Goal: Task Accomplishment & Management: Use online tool/utility

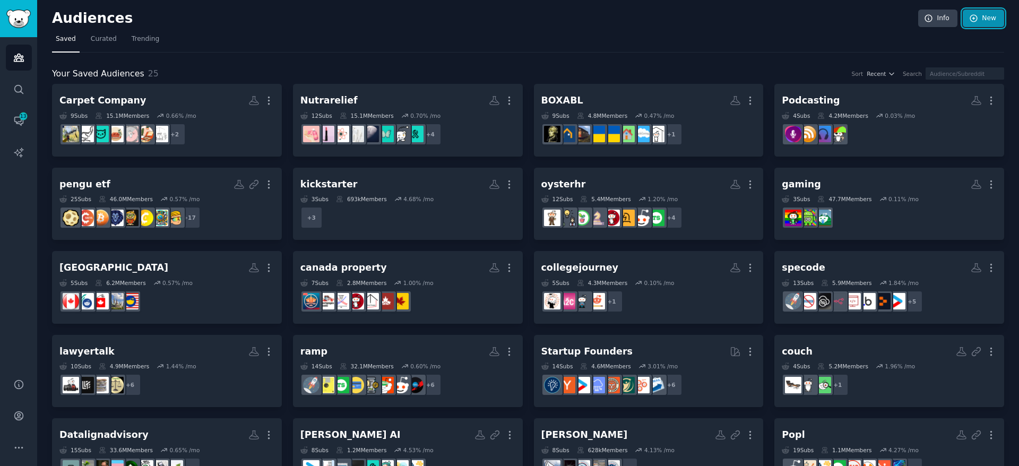
click at [976, 24] on link "New" at bounding box center [983, 19] width 41 height 18
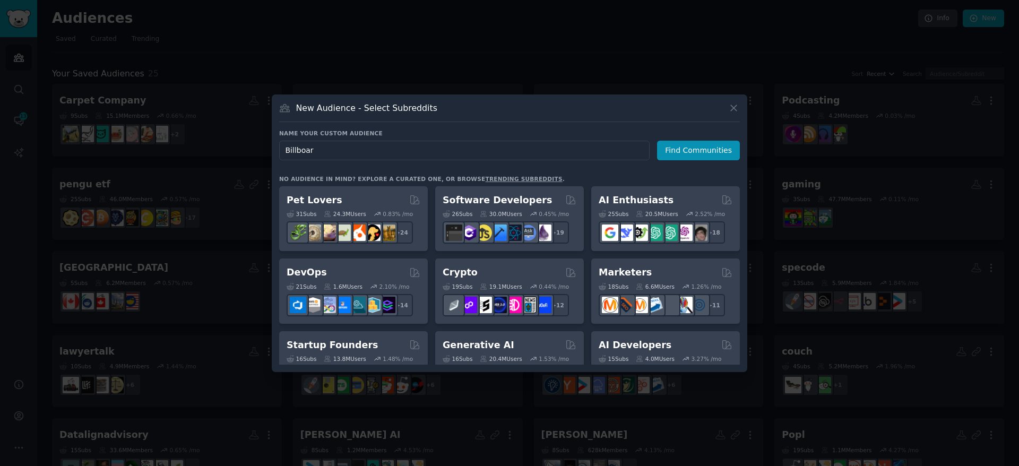
type input "Billboard"
click button "Find Communities" at bounding box center [698, 151] width 83 height 20
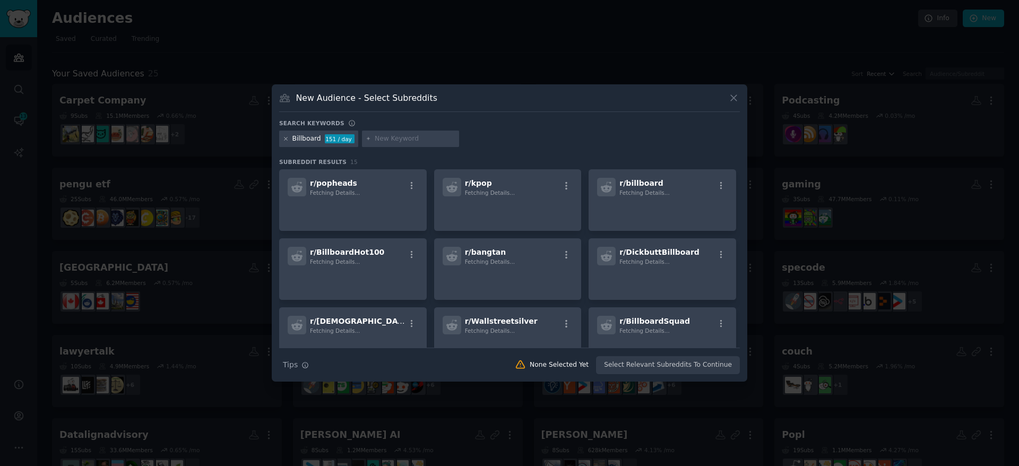
click at [285, 136] on icon at bounding box center [286, 139] width 6 height 6
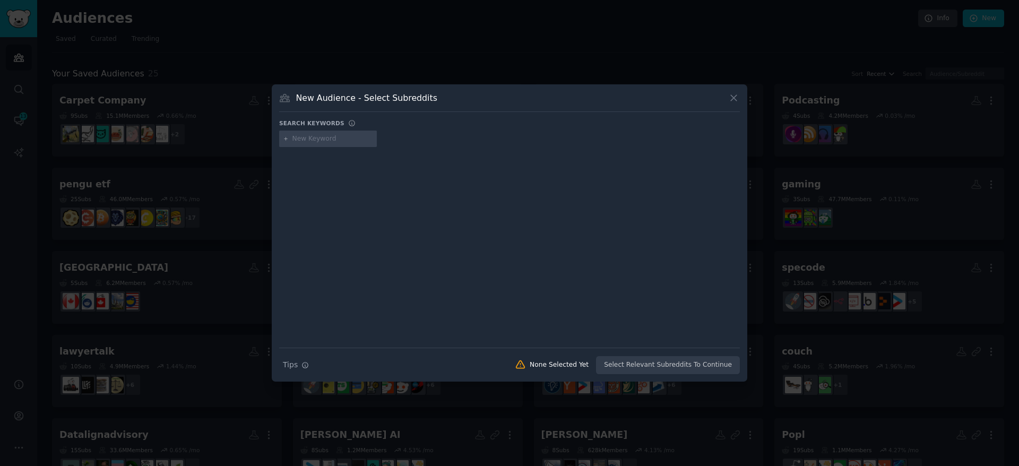
click at [303, 138] on input "text" at bounding box center [333, 139] width 81 height 10
type input "nba"
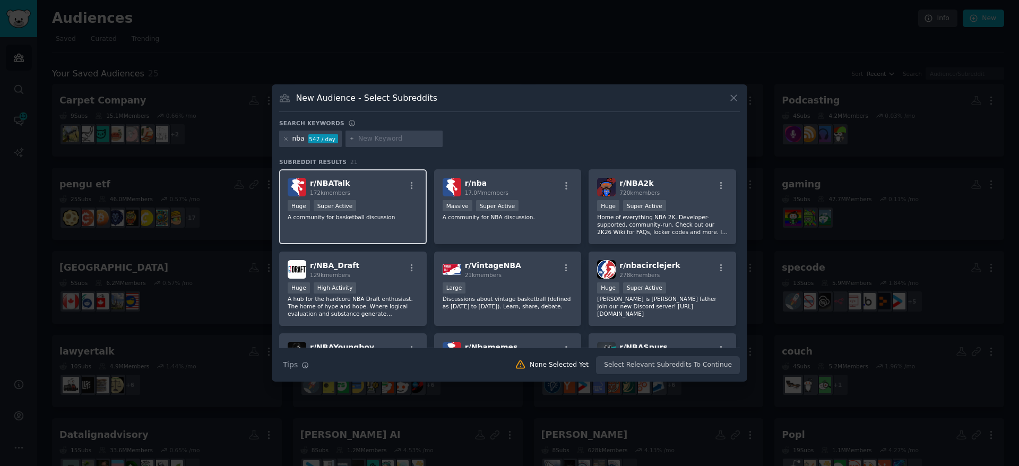
click at [365, 188] on div "r/ NBATalk 172k members" at bounding box center [353, 187] width 131 height 19
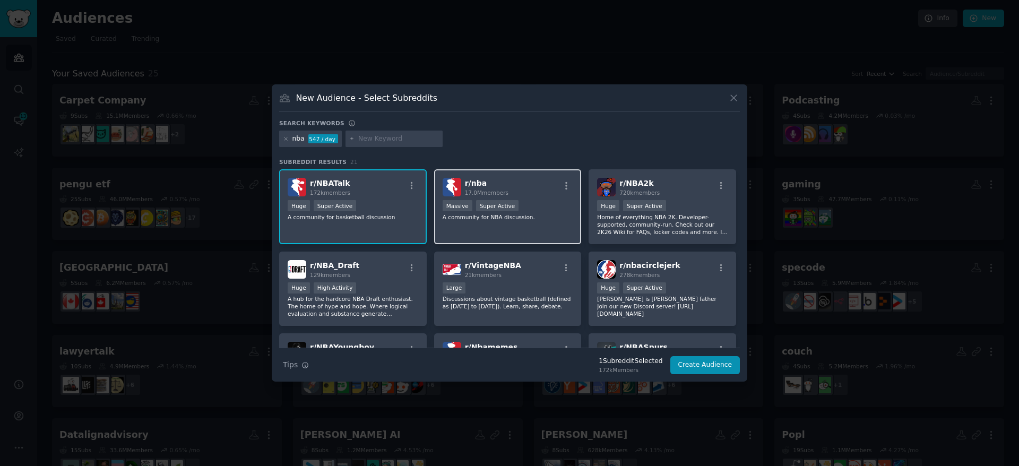
click at [520, 187] on div "r/ nba 17.0M members" at bounding box center [508, 187] width 131 height 19
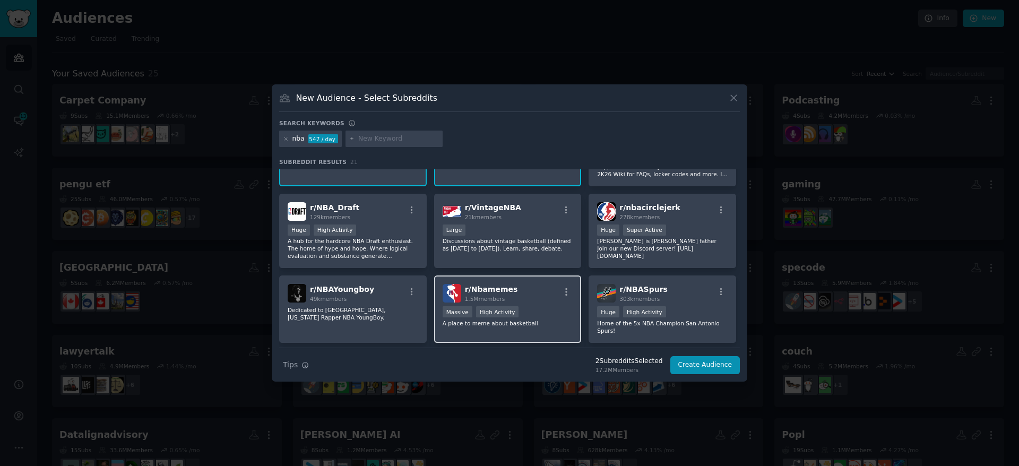
scroll to position [58, 0]
drag, startPoint x: 529, startPoint y: 305, endPoint x: 572, endPoint y: 267, distance: 57.1
click at [529, 305] on div "r/ Nbamemes 1.5M members Massive High Activity A place to meme about basketball" at bounding box center [508, 308] width 148 height 67
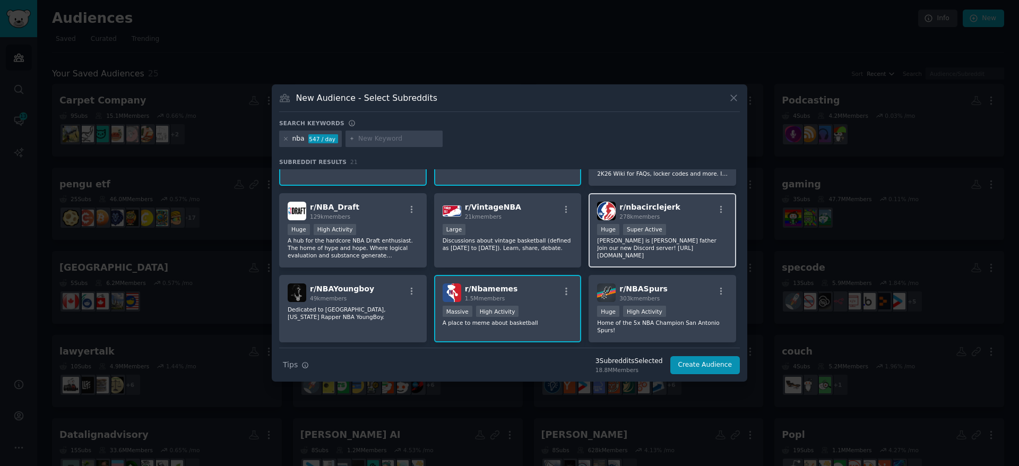
drag, startPoint x: 667, startPoint y: 212, endPoint x: 652, endPoint y: 216, distance: 15.8
click at [665, 213] on h2 "r/ nbacirclejerk 278k members" at bounding box center [650, 211] width 61 height 19
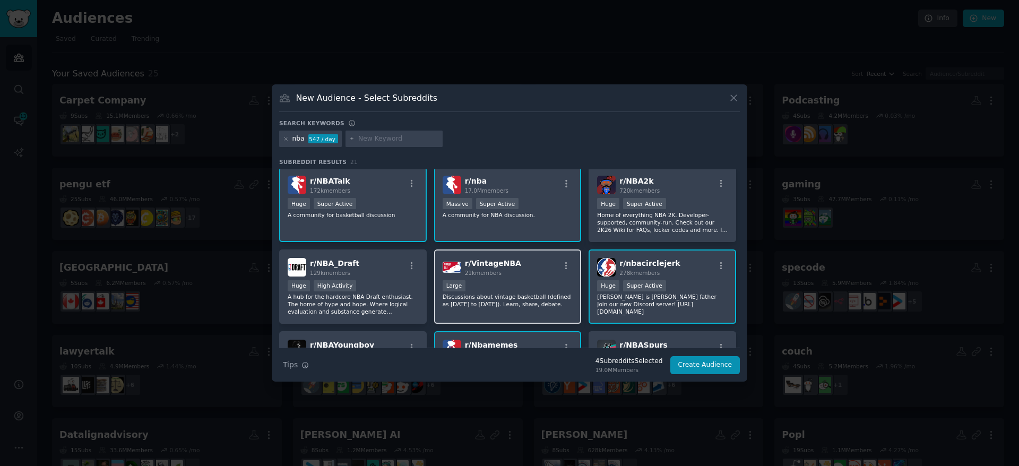
scroll to position [0, 0]
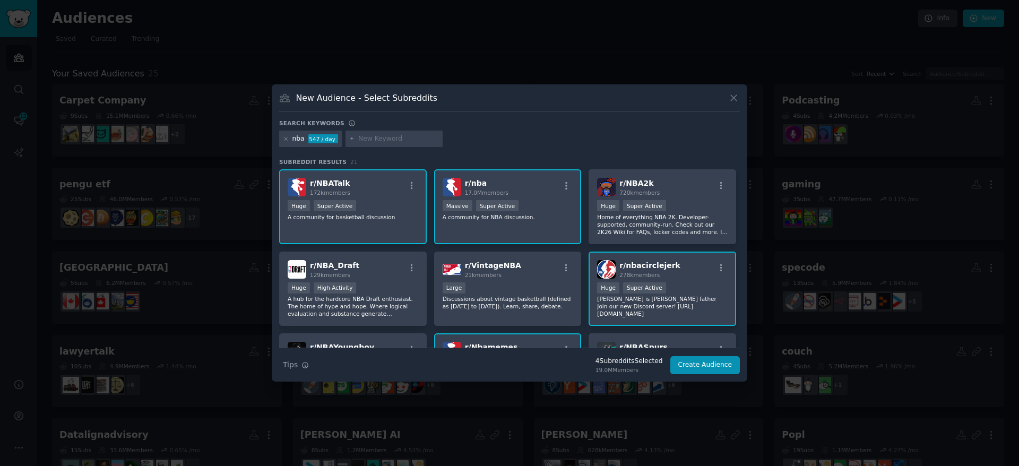
click at [421, 221] on div "r/ NBATalk 172k members >= 95th percentile for submissions / day Huge Super Act…" at bounding box center [353, 206] width 148 height 75
click at [285, 136] on icon at bounding box center [286, 139] width 6 height 6
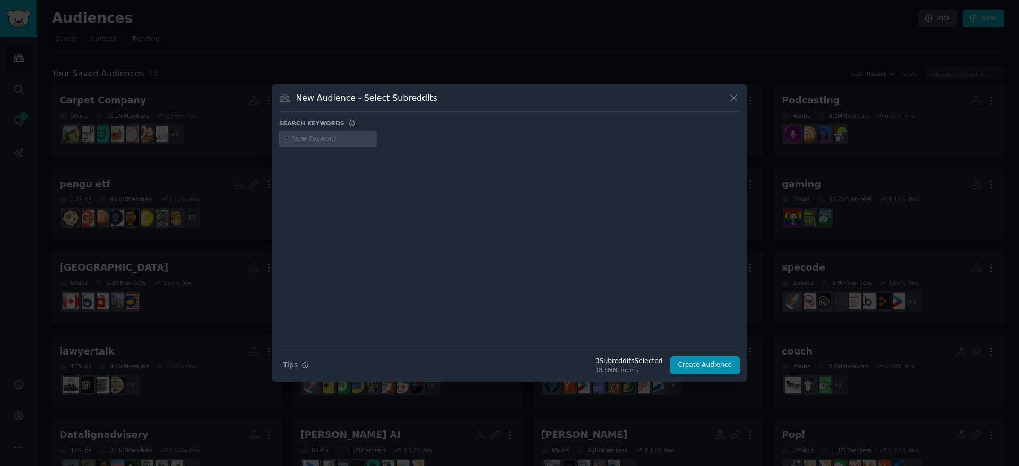
click at [299, 142] on input "text" at bounding box center [333, 139] width 81 height 10
type input "hiphop"
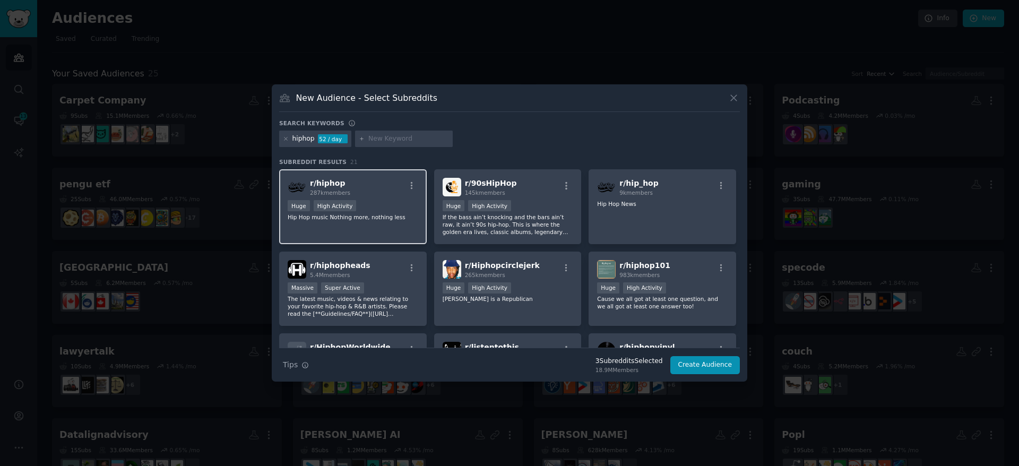
click at [385, 223] on div "r/ hiphop 287k members Huge High Activity Hip Hop music Nothing more, nothing l…" at bounding box center [353, 206] width 148 height 75
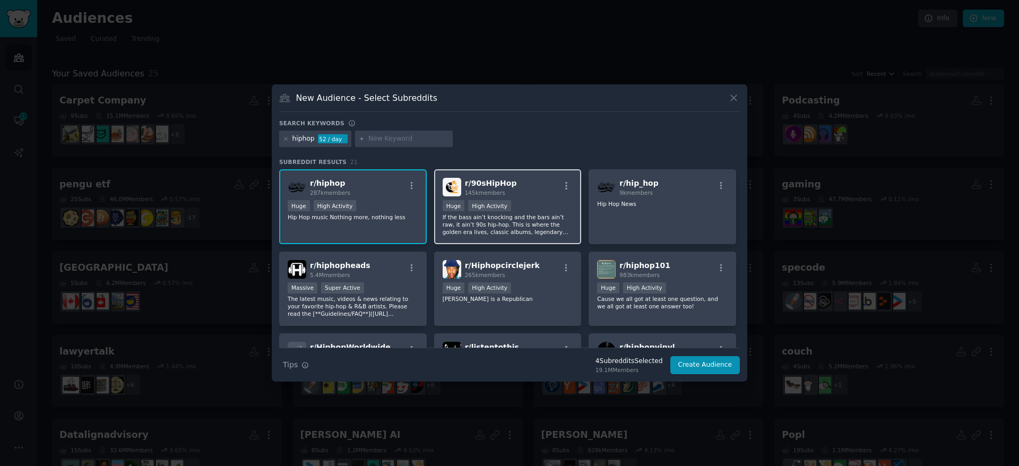
click at [561, 228] on p "If the bass ain’t knocking and the bars ain’t raw, it ain’t 90s hip-hop. This i…" at bounding box center [508, 224] width 131 height 22
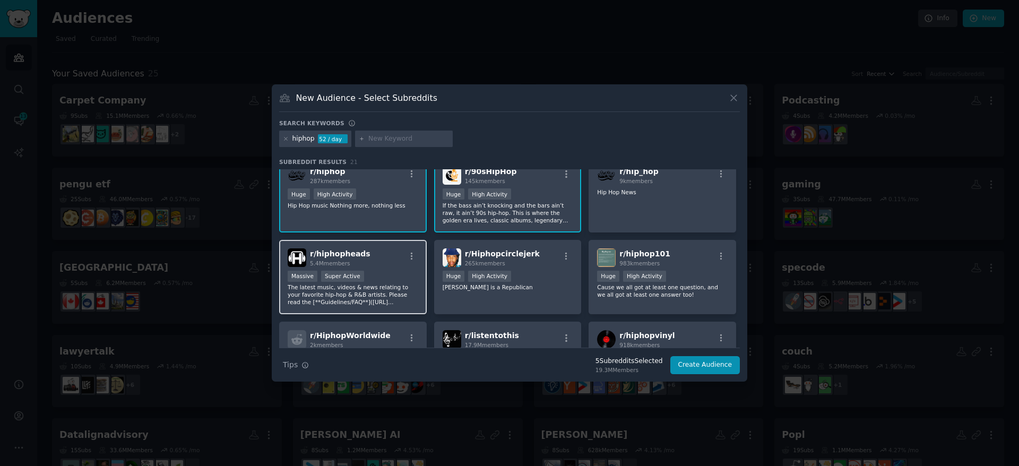
scroll to position [22, 0]
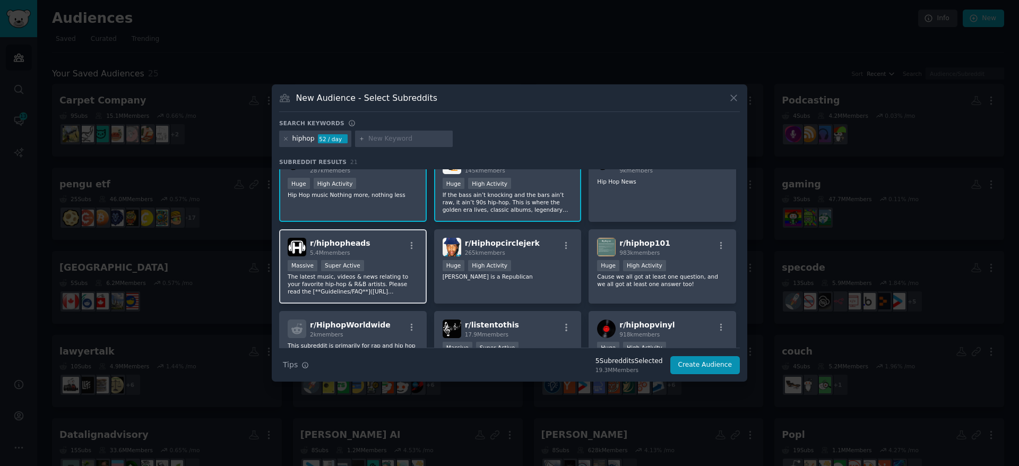
click at [389, 293] on p "The latest music, videos & news relating to your favorite hip-hop & R&B artists…" at bounding box center [353, 284] width 131 height 22
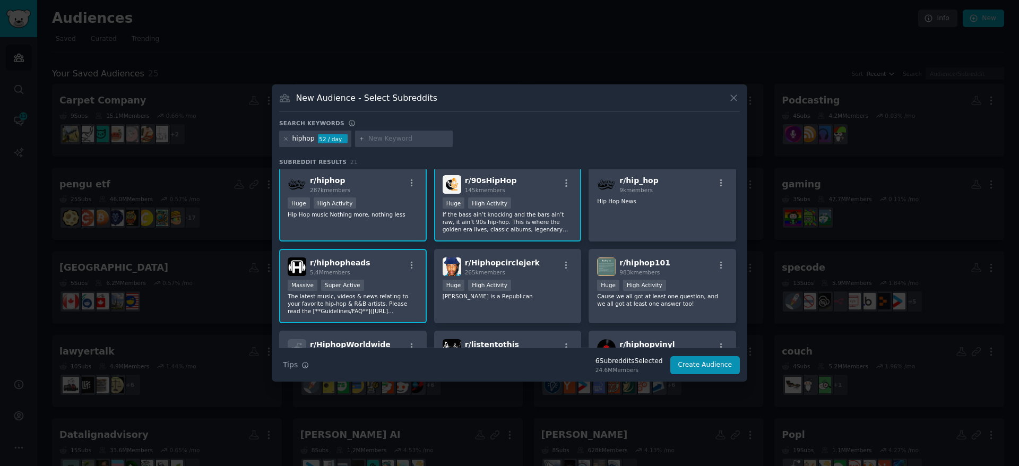
scroll to position [0, 0]
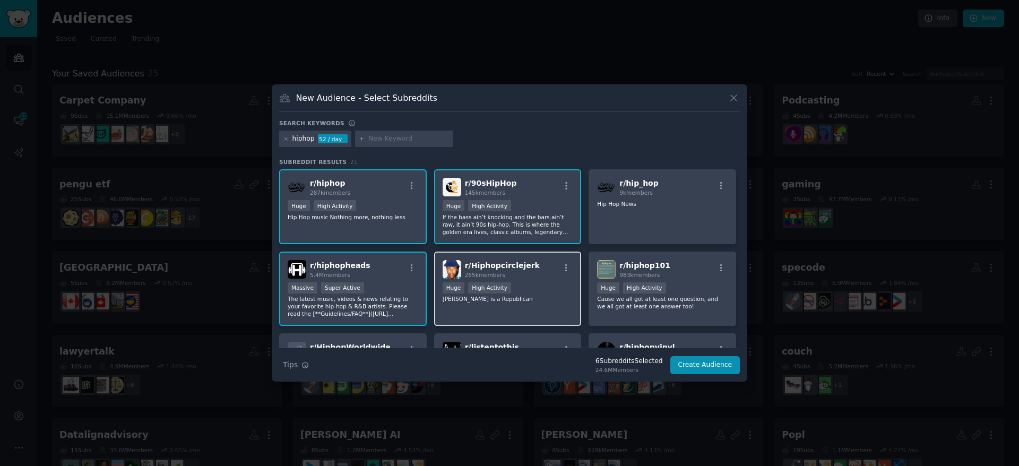
click at [499, 311] on div "r/ Hiphopcirclejerk 265k members 100,000 - 1,000,000 members Huge High Activity…" at bounding box center [508, 289] width 148 height 75
click at [283, 139] on icon at bounding box center [286, 139] width 6 height 6
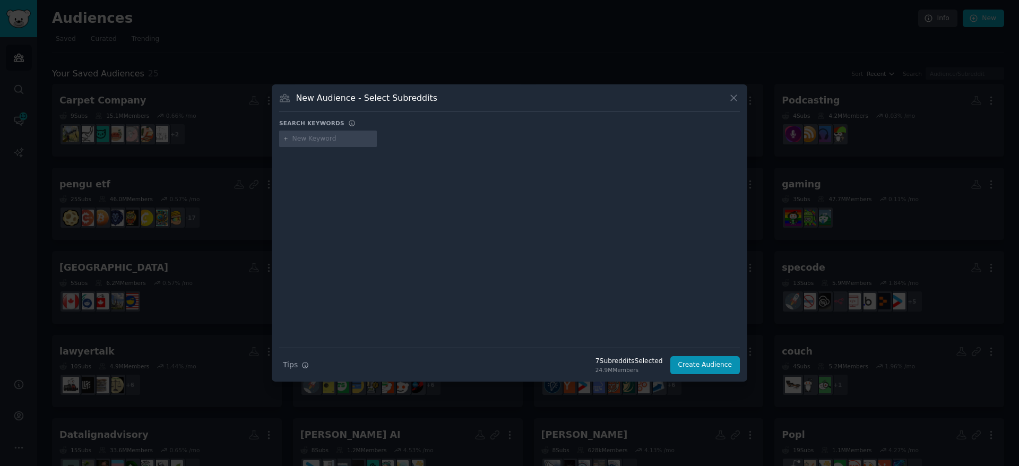
click at [323, 136] on input "text" at bounding box center [333, 139] width 81 height 10
type input "pop"
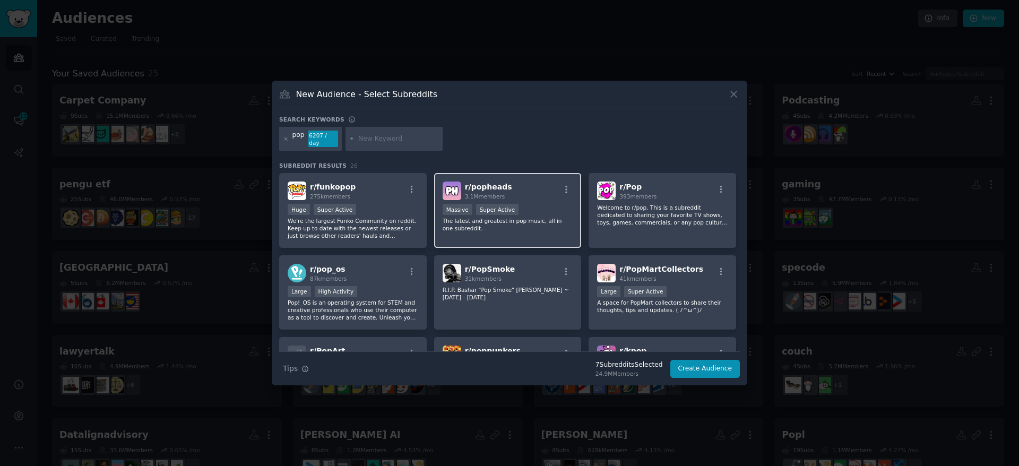
click at [516, 227] on p "The latest and greatest in pop music, all in one subreddit." at bounding box center [508, 224] width 131 height 15
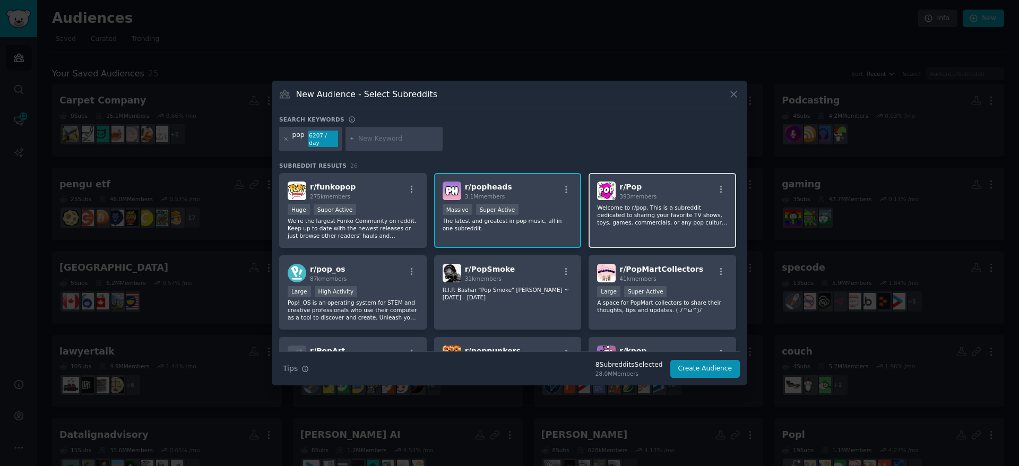
click at [627, 207] on p "Welcome to r/pop. This is a subreddit dedicated to sharing your favorite TV sho…" at bounding box center [662, 215] width 131 height 22
click at [283, 140] on div "pop 6207 / day" at bounding box center [310, 139] width 63 height 24
click at [285, 141] on icon at bounding box center [286, 139] width 6 height 6
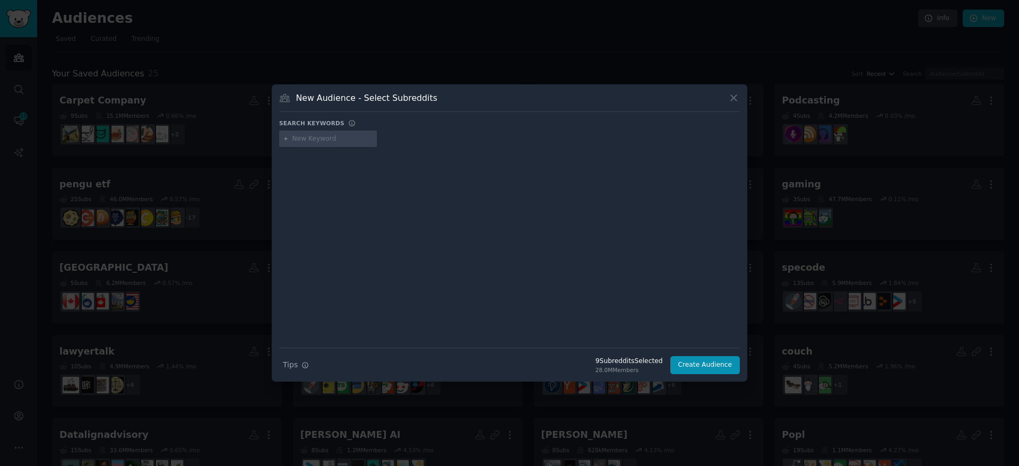
click at [296, 143] on input "text" at bounding box center [333, 139] width 81 height 10
type input "popculture"
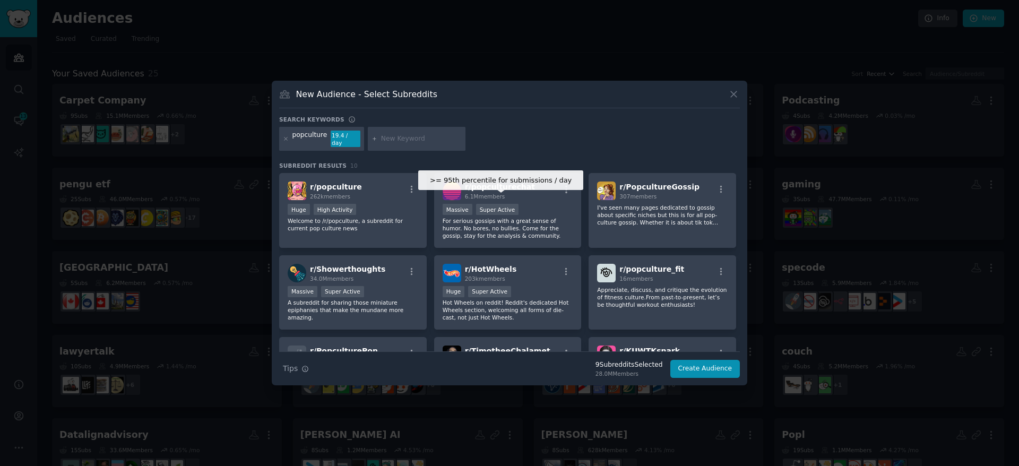
click at [512, 204] on div "Super Active" at bounding box center [497, 209] width 43 height 11
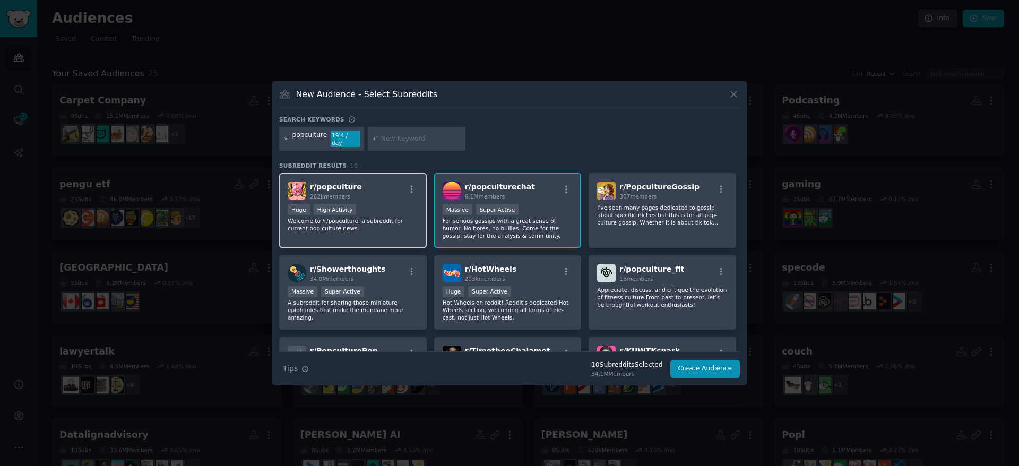
click at [383, 229] on div "r/ popculture 262k members Huge High Activity Welcome to /r/popculture, a subre…" at bounding box center [353, 210] width 148 height 75
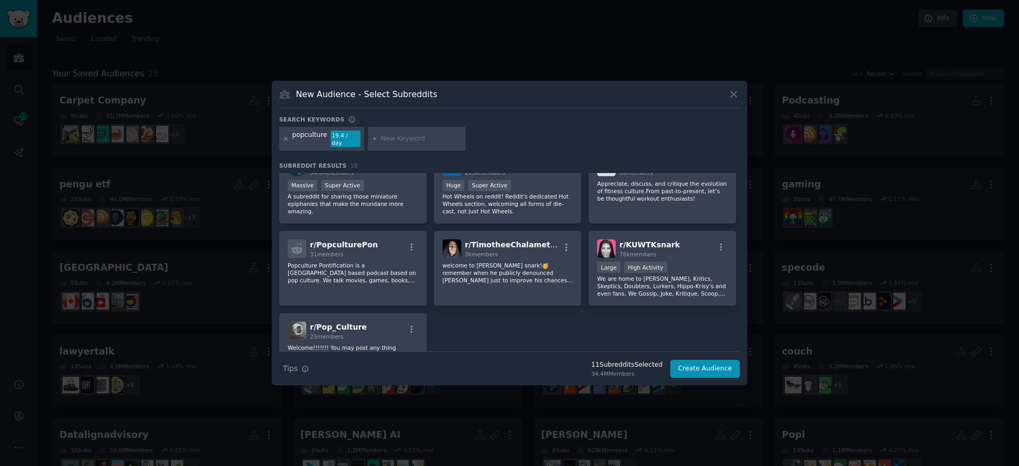
click at [286, 138] on icon at bounding box center [286, 139] width 6 height 6
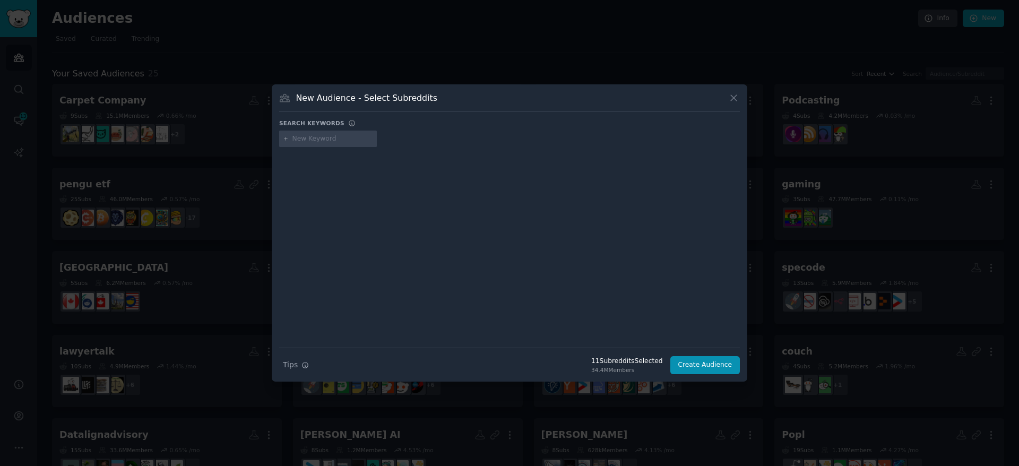
click at [340, 145] on div at bounding box center [328, 139] width 98 height 17
click at [344, 140] on input "text" at bounding box center [333, 139] width 81 height 10
type input "popheads"
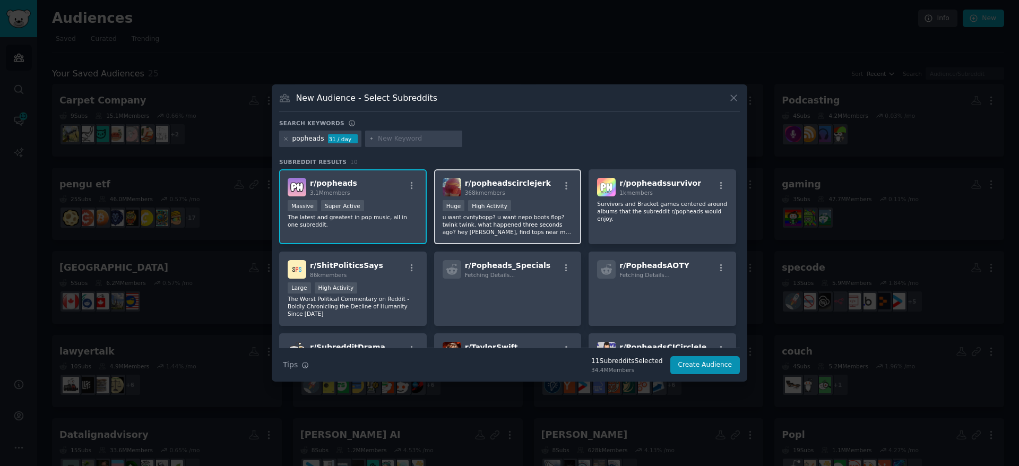
click at [541, 224] on p "u want cvntybopp? u want nepo boots flop? twink twink. what happened three seco…" at bounding box center [508, 224] width 131 height 22
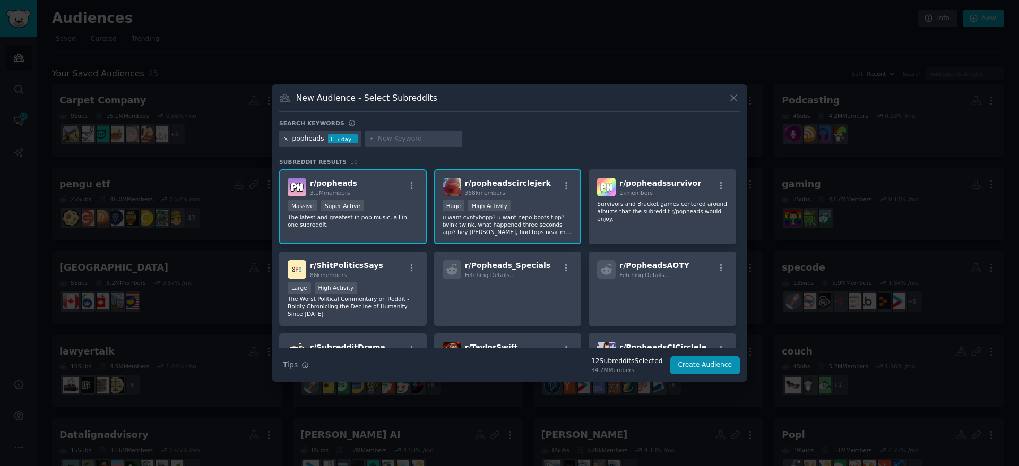
click at [286, 137] on icon at bounding box center [286, 139] width 6 height 6
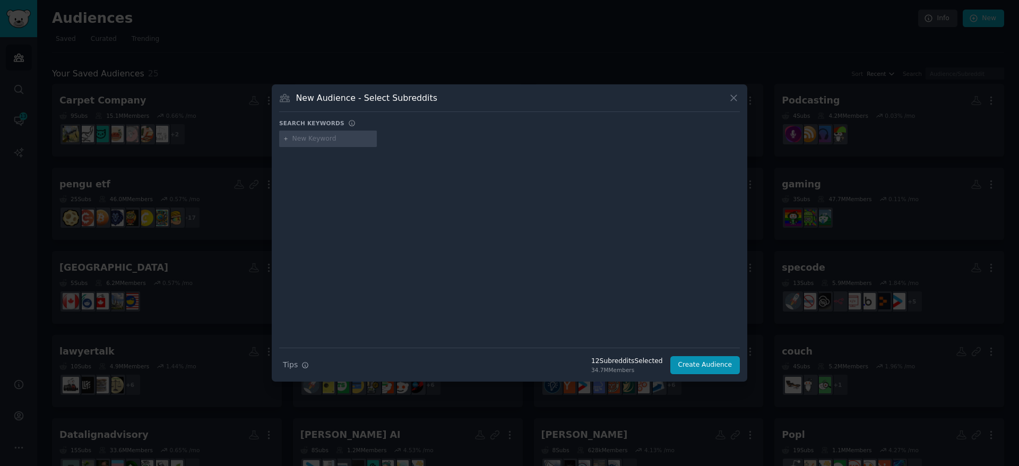
click at [357, 140] on input "text" at bounding box center [333, 139] width 81 height 10
type input "kpop"
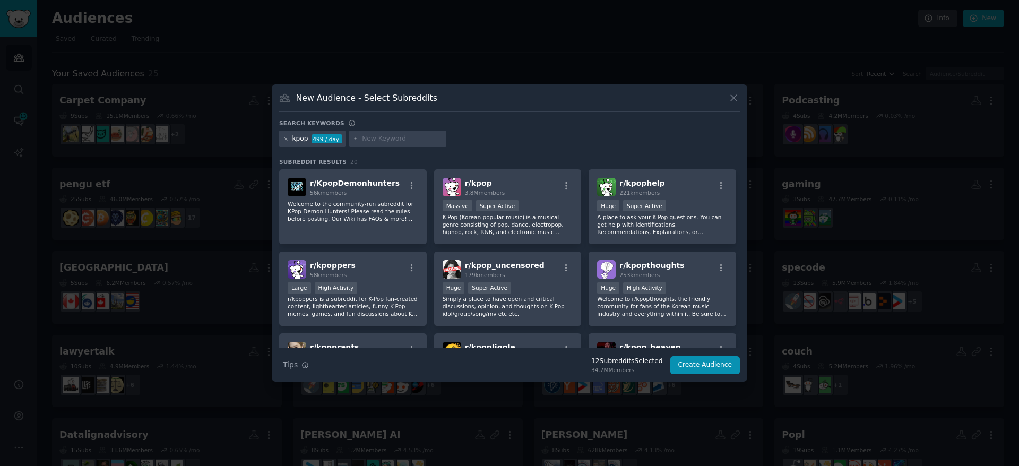
click at [293, 141] on div "kpop" at bounding box center [301, 139] width 16 height 10
click at [285, 139] on icon at bounding box center [286, 139] width 3 height 3
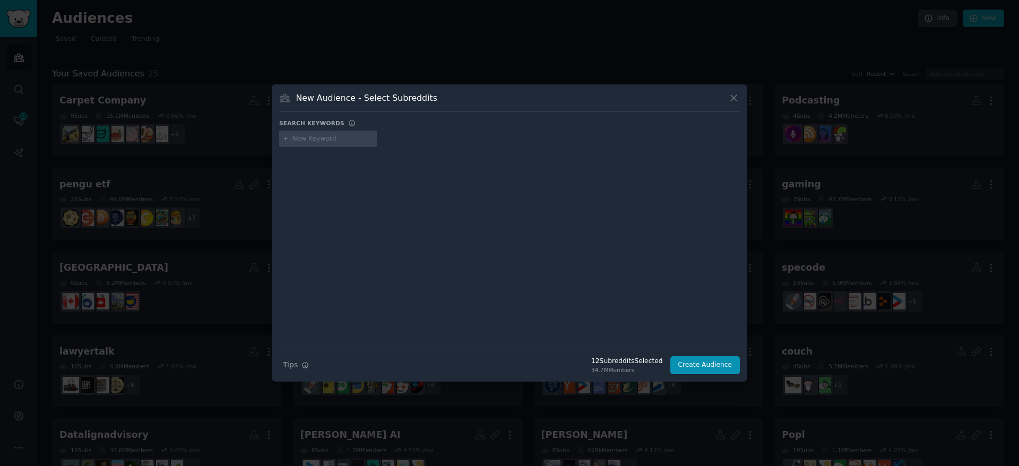
click at [330, 138] on input "text" at bounding box center [333, 139] width 81 height 10
type input "rap"
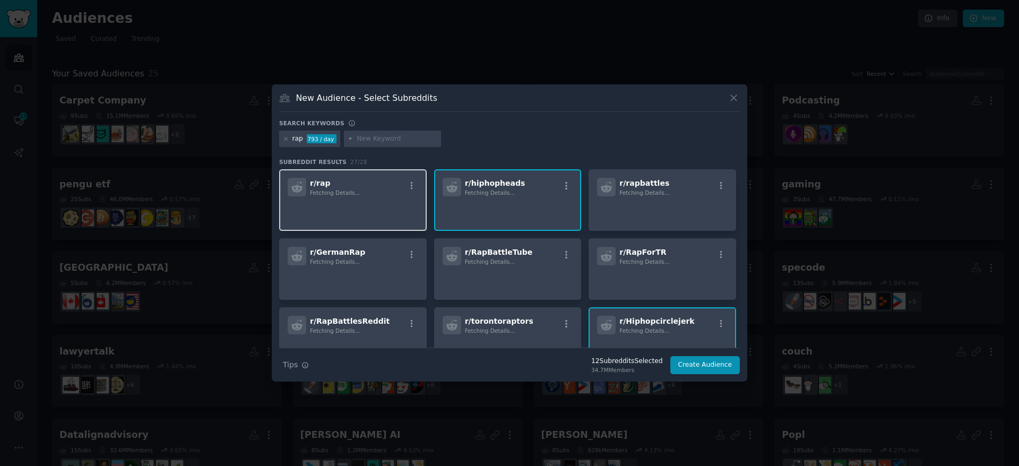
click at [367, 202] on p at bounding box center [353, 211] width 131 height 22
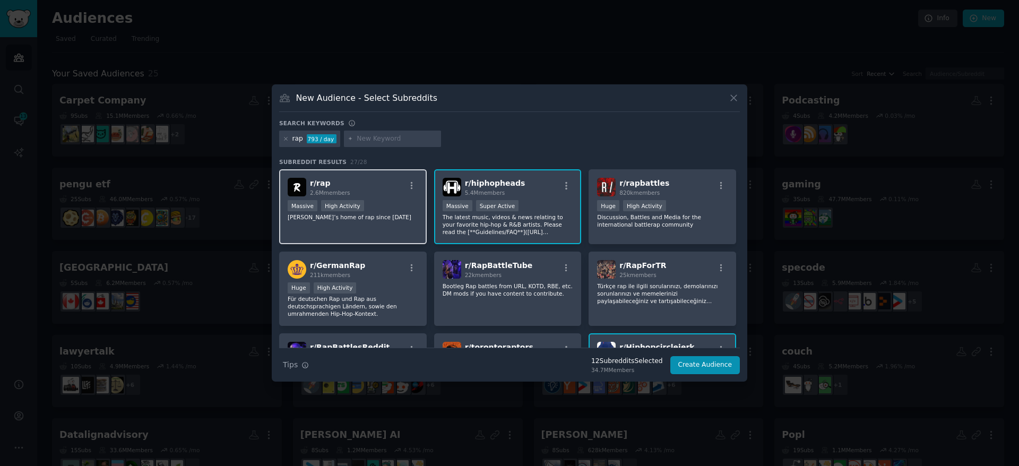
click at [372, 186] on div "r/ rap 2.6M members" at bounding box center [353, 187] width 131 height 19
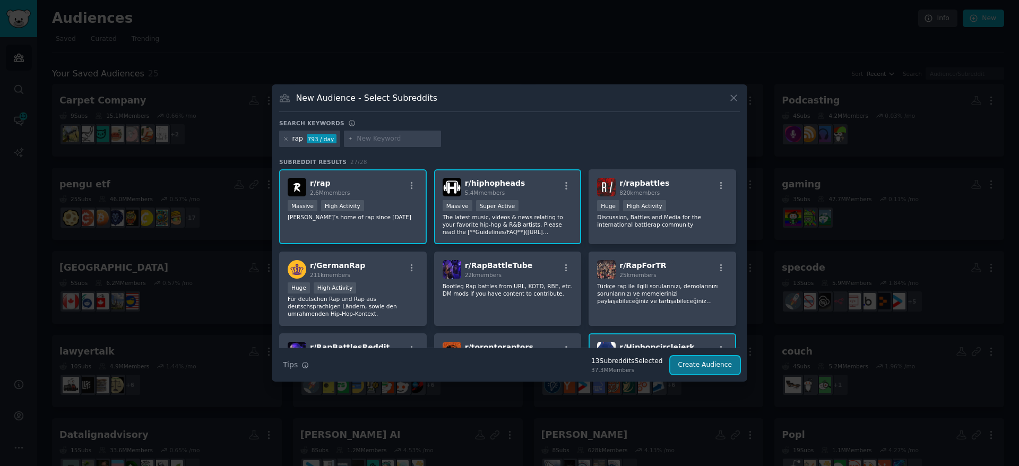
click at [731, 370] on button "Create Audience" at bounding box center [706, 365] width 70 height 18
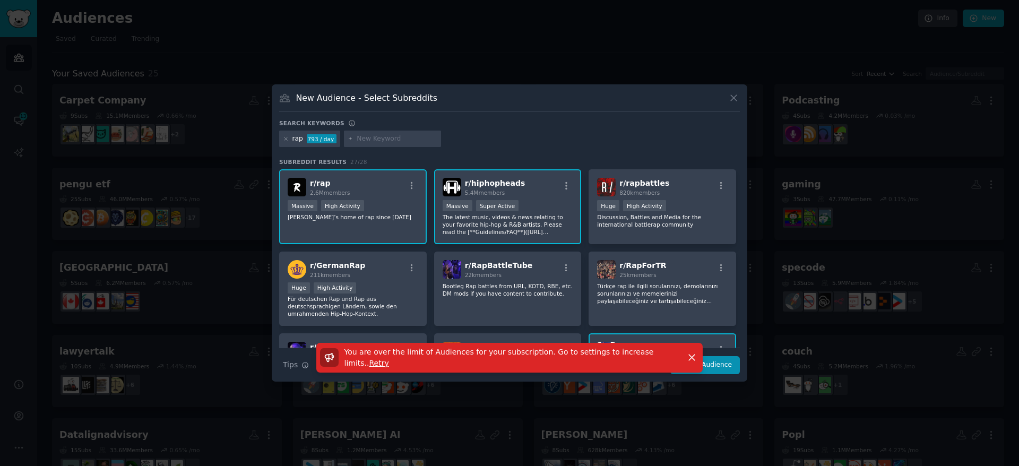
click at [626, 132] on div "rap 793 / day" at bounding box center [509, 141] width 461 height 21
click at [528, 104] on div "New Audience - Select Subreddits" at bounding box center [509, 102] width 461 height 20
click at [734, 362] on div "You are over the limit of Audiences for your subscription. Go to settings to in…" at bounding box center [510, 362] width 476 height 39
click at [729, 367] on div "You are over the limit of Audiences for your subscription. Go to settings to in…" at bounding box center [510, 362] width 476 height 39
click at [693, 358] on icon "button" at bounding box center [692, 357] width 11 height 11
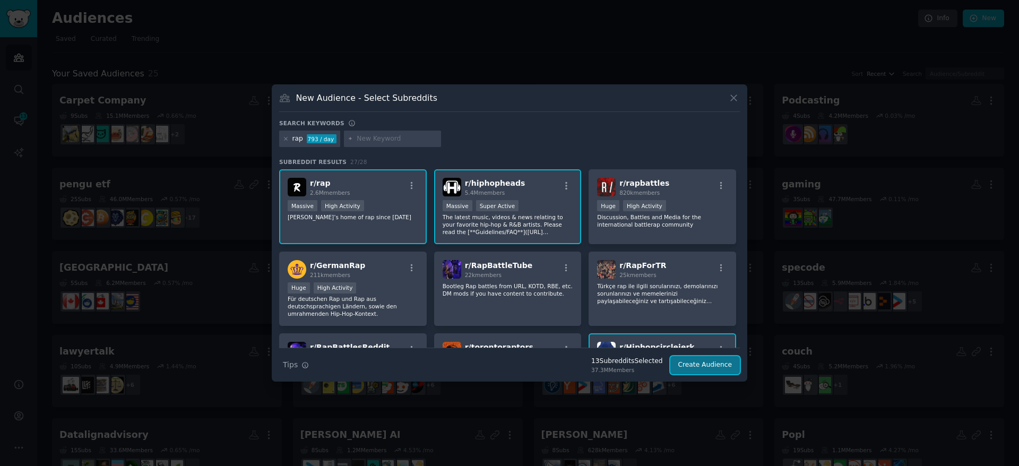
click at [704, 364] on button "Create Audience" at bounding box center [706, 365] width 70 height 18
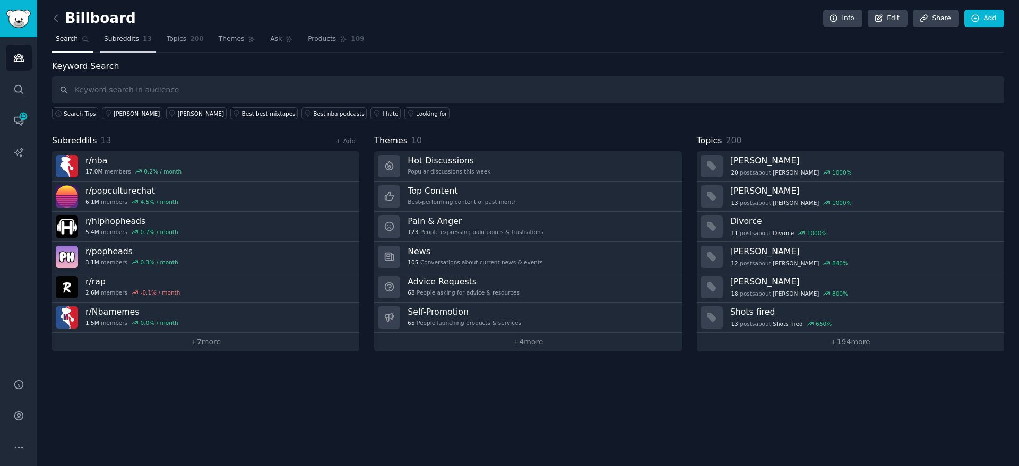
click at [126, 41] on span "Subreddits" at bounding box center [121, 40] width 35 height 10
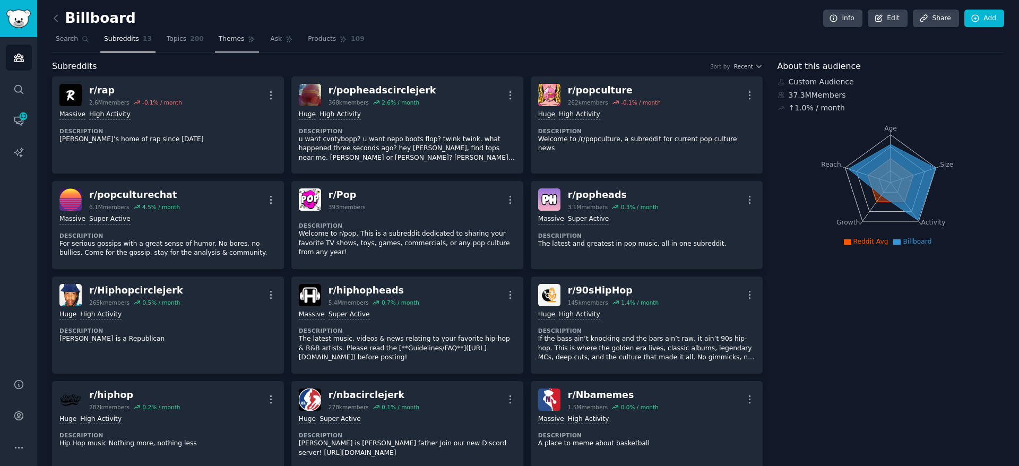
click at [233, 39] on span "Themes" at bounding box center [232, 40] width 26 height 10
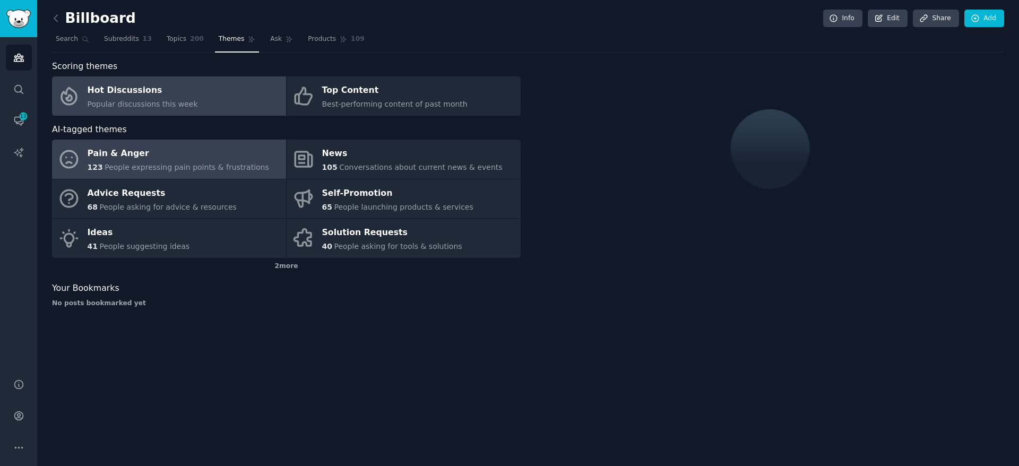
click at [197, 164] on span "People expressing pain points & frustrations" at bounding box center [187, 167] width 165 height 8
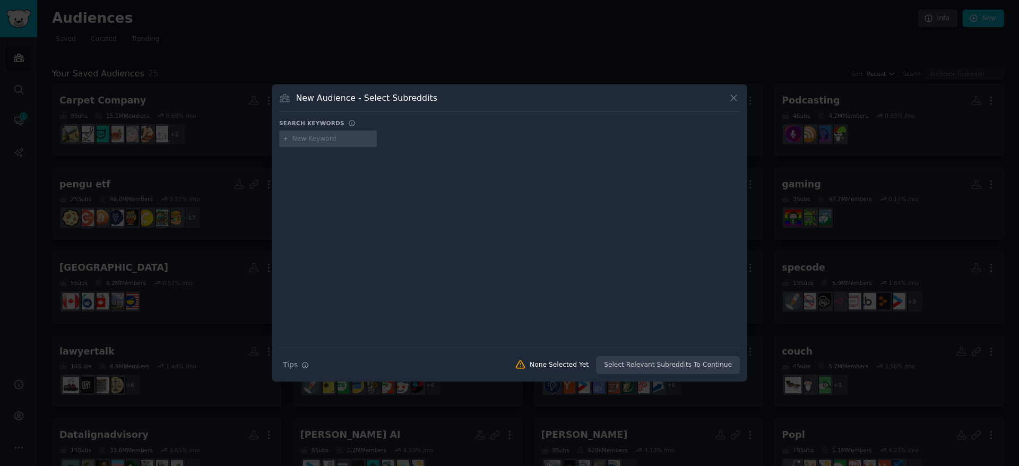
click at [725, 45] on div at bounding box center [509, 233] width 1019 height 466
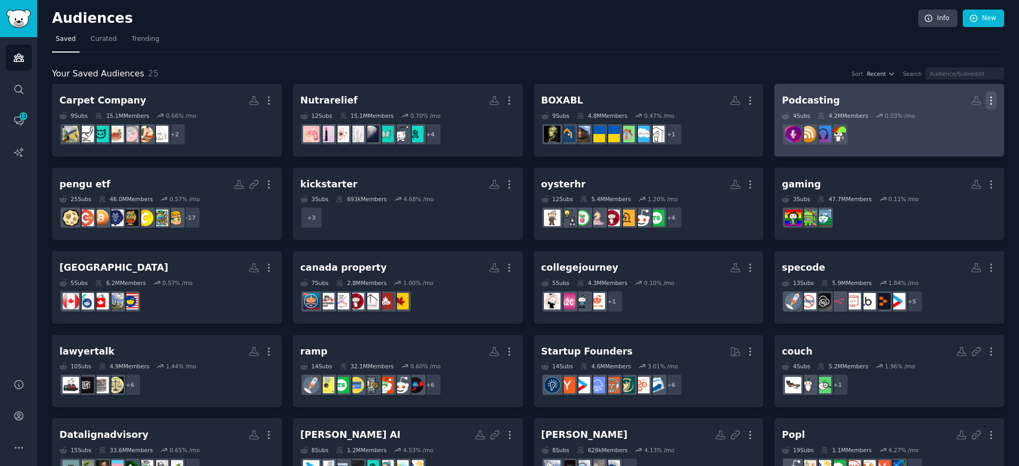
click at [990, 104] on icon "button" at bounding box center [991, 100] width 11 height 11
click at [951, 126] on p "Delete" at bounding box center [962, 122] width 24 height 11
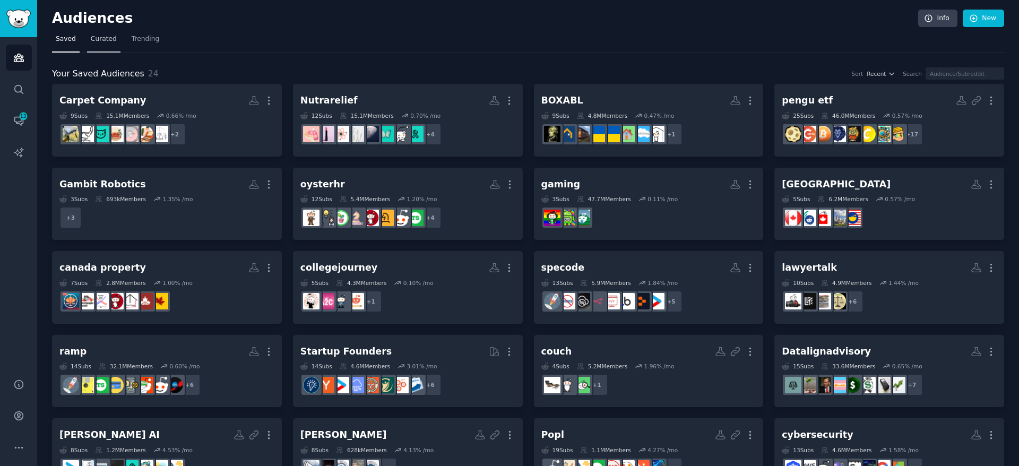
click at [107, 41] on span "Curated" at bounding box center [104, 40] width 26 height 10
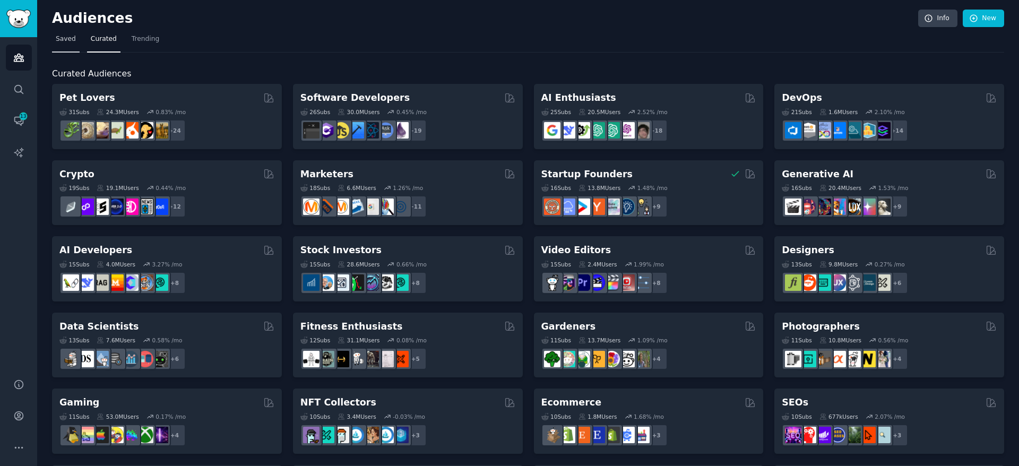
click at [68, 46] on link "Saved" at bounding box center [66, 42] width 28 height 22
